Goal: Task Accomplishment & Management: Manage account settings

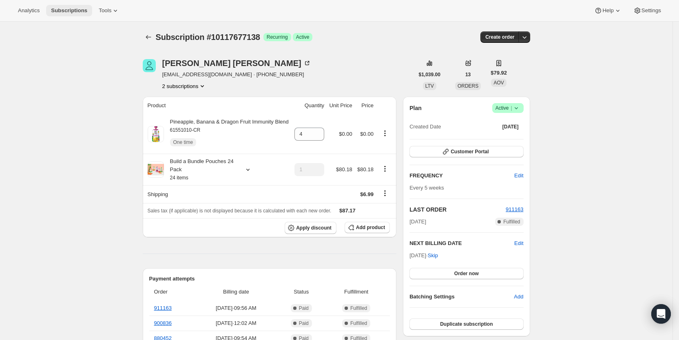
scroll to position [162, 0]
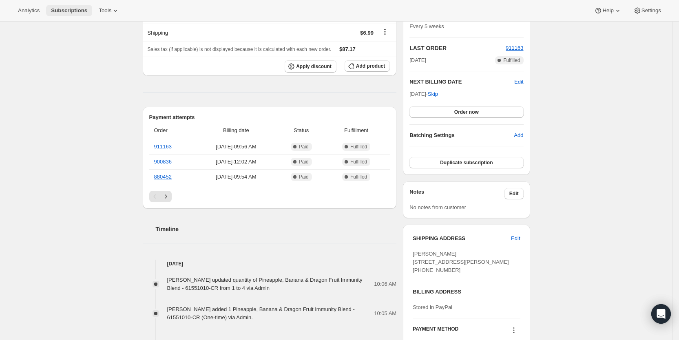
click at [70, 7] on span "Subscriptions" at bounding box center [69, 10] width 36 height 7
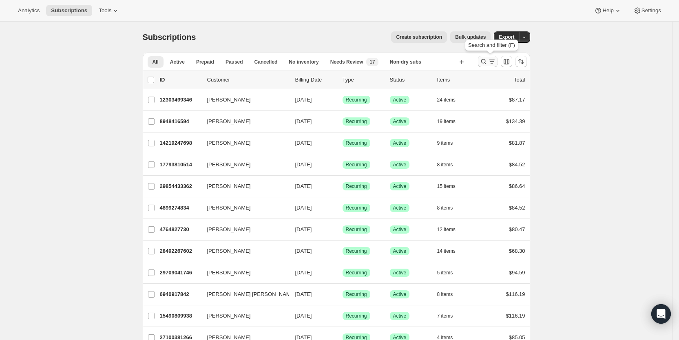
click at [495, 61] on icon "Search and filter results" at bounding box center [492, 62] width 8 height 8
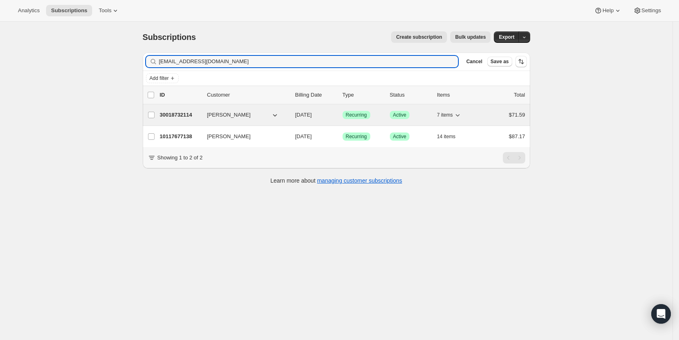
type input "[EMAIL_ADDRESS][DOMAIN_NAME]"
click at [312, 115] on span "[DATE]" at bounding box center [303, 115] width 17 height 6
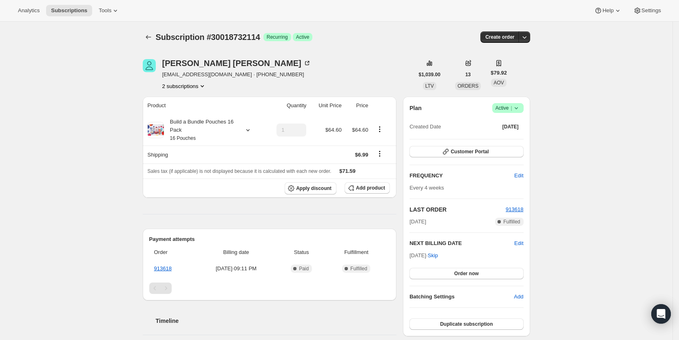
click at [521, 106] on icon at bounding box center [516, 108] width 8 height 8
click at [166, 267] on link "913618" at bounding box center [163, 269] width 18 height 6
click at [518, 108] on icon at bounding box center [515, 108] width 3 height 2
click at [514, 137] on span "Cancel subscription" at bounding box center [511, 138] width 46 height 6
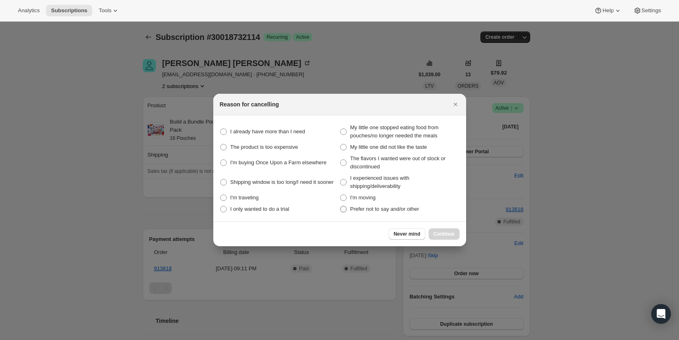
click at [342, 210] on span ":r1f7:" at bounding box center [343, 209] width 7 height 7
click at [341, 206] on other "Prefer not to say and/or other" at bounding box center [340, 206] width 0 height 0
radio other "true"
click at [406, 235] on span "Never mind" at bounding box center [407, 234] width 27 height 7
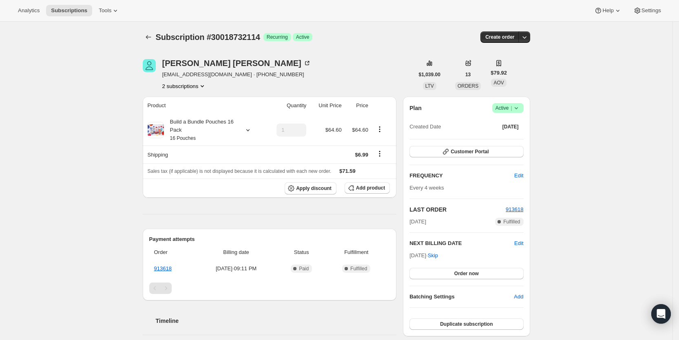
click at [521, 104] on icon at bounding box center [516, 108] width 8 height 8
click at [505, 136] on span "Cancel subscription" at bounding box center [511, 138] width 46 height 6
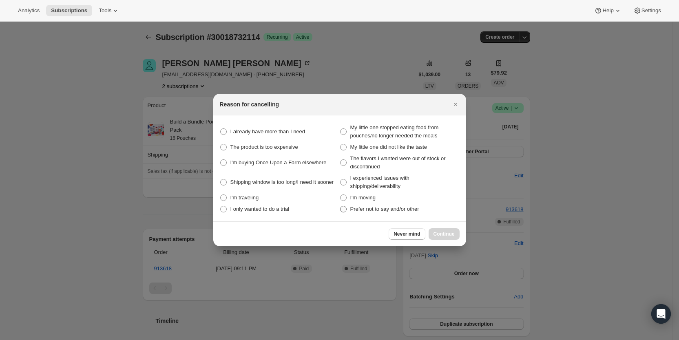
click at [343, 207] on span ":r1f7:" at bounding box center [343, 209] width 7 height 7
click at [341, 206] on other "Prefer not to say and/or other" at bounding box center [340, 206] width 0 height 0
radio other "true"
click at [446, 235] on span "Continue" at bounding box center [444, 234] width 21 height 7
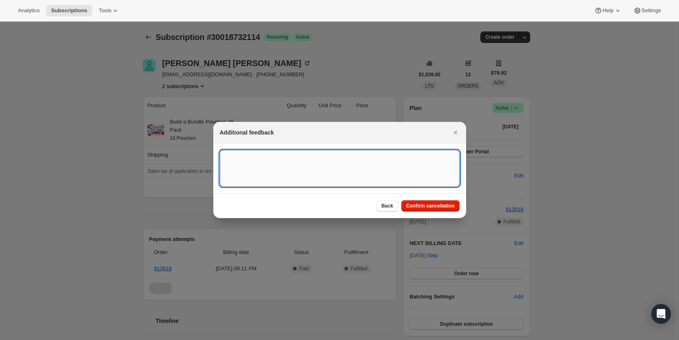
click at [233, 158] on textarea ":r1f7:" at bounding box center [340, 168] width 240 height 37
type textarea "Has two subscriptions, only wants one. SY"
click at [436, 205] on span "Confirm cancellation" at bounding box center [430, 206] width 49 height 7
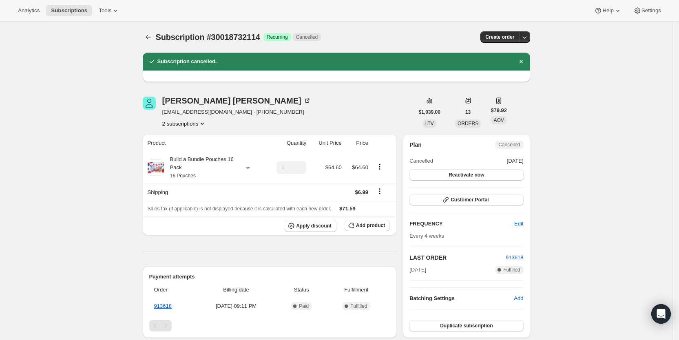
click at [196, 122] on button "2 subscriptions" at bounding box center [184, 124] width 44 height 8
click at [188, 140] on span "10117677138" at bounding box center [176, 139] width 33 height 6
